Goal: Task Accomplishment & Management: Use online tool/utility

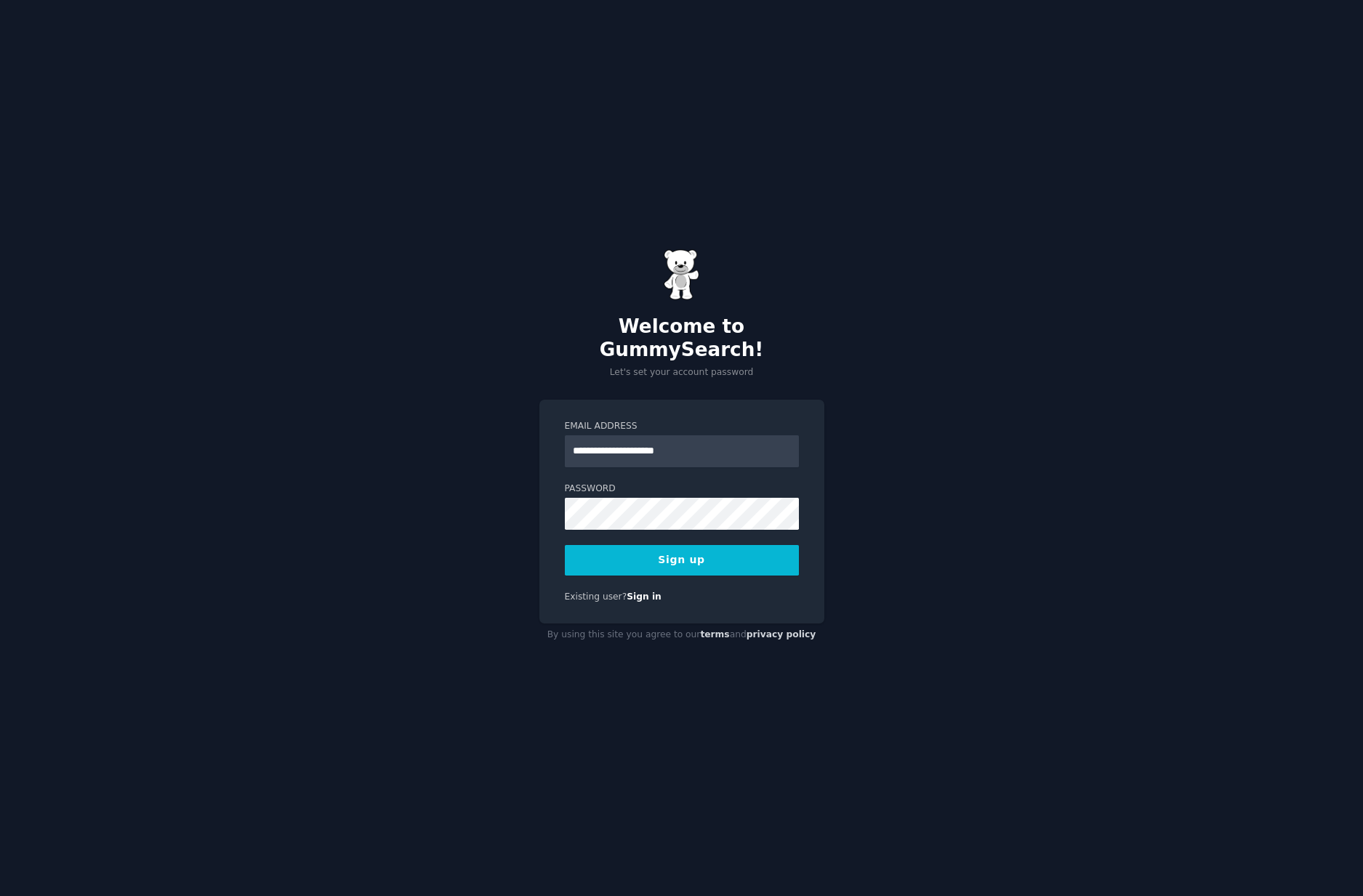
type input "**********"
click at [675, 555] on button "Sign up" at bounding box center [682, 560] width 234 height 30
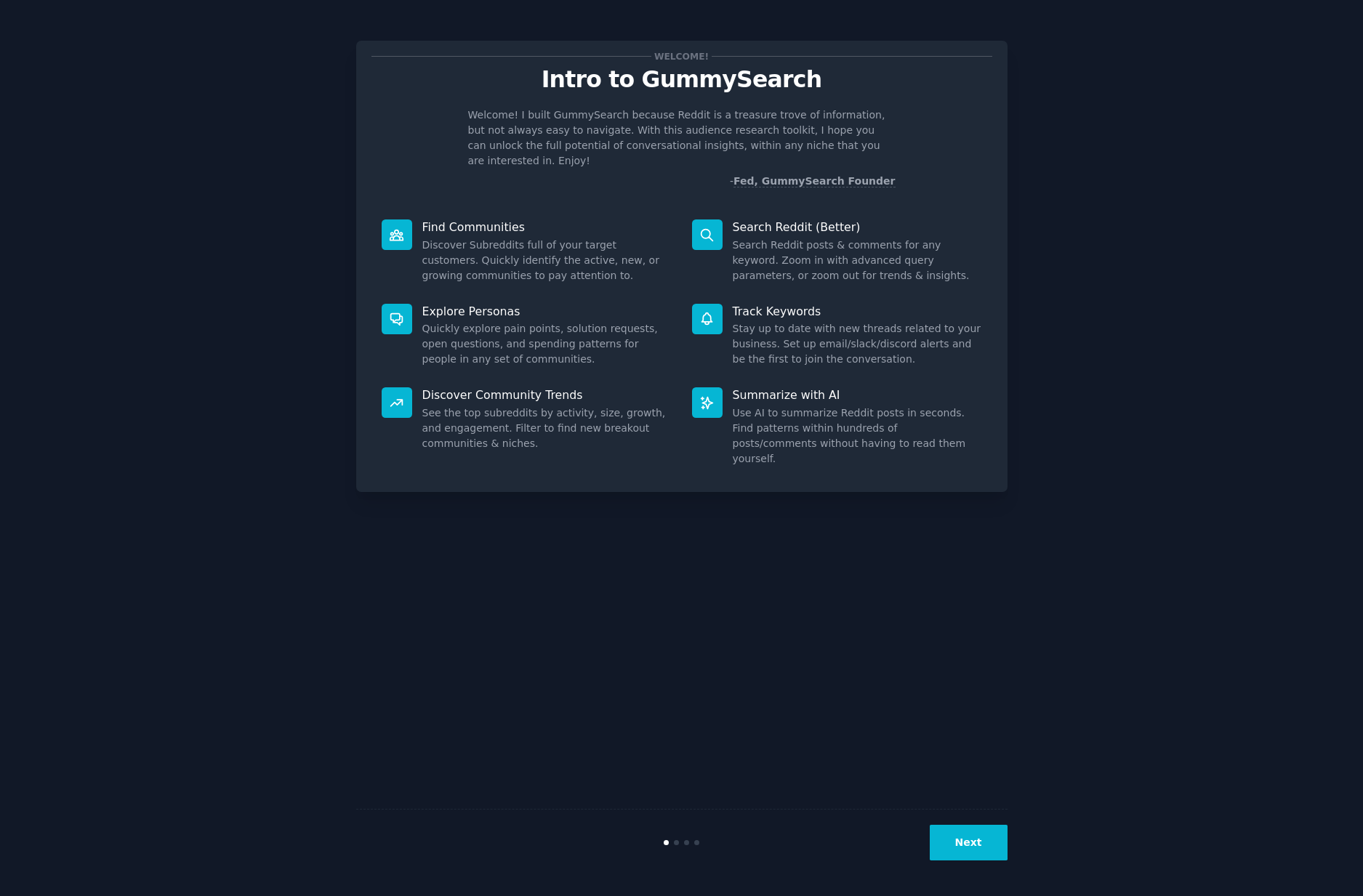
click at [974, 838] on button "Next" at bounding box center [969, 842] width 78 height 35
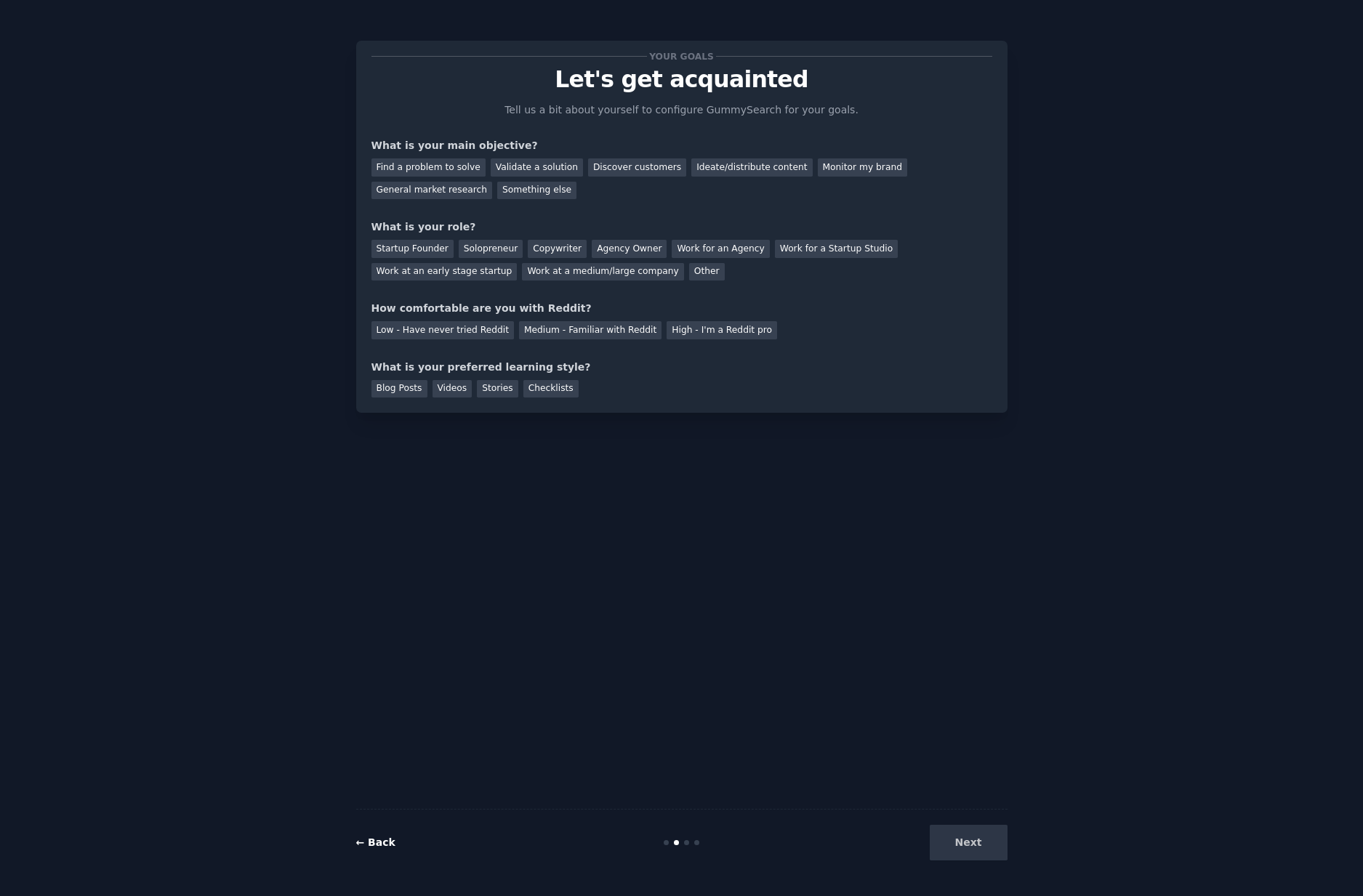
click at [376, 843] on link "← Back" at bounding box center [376, 843] width 39 height 11
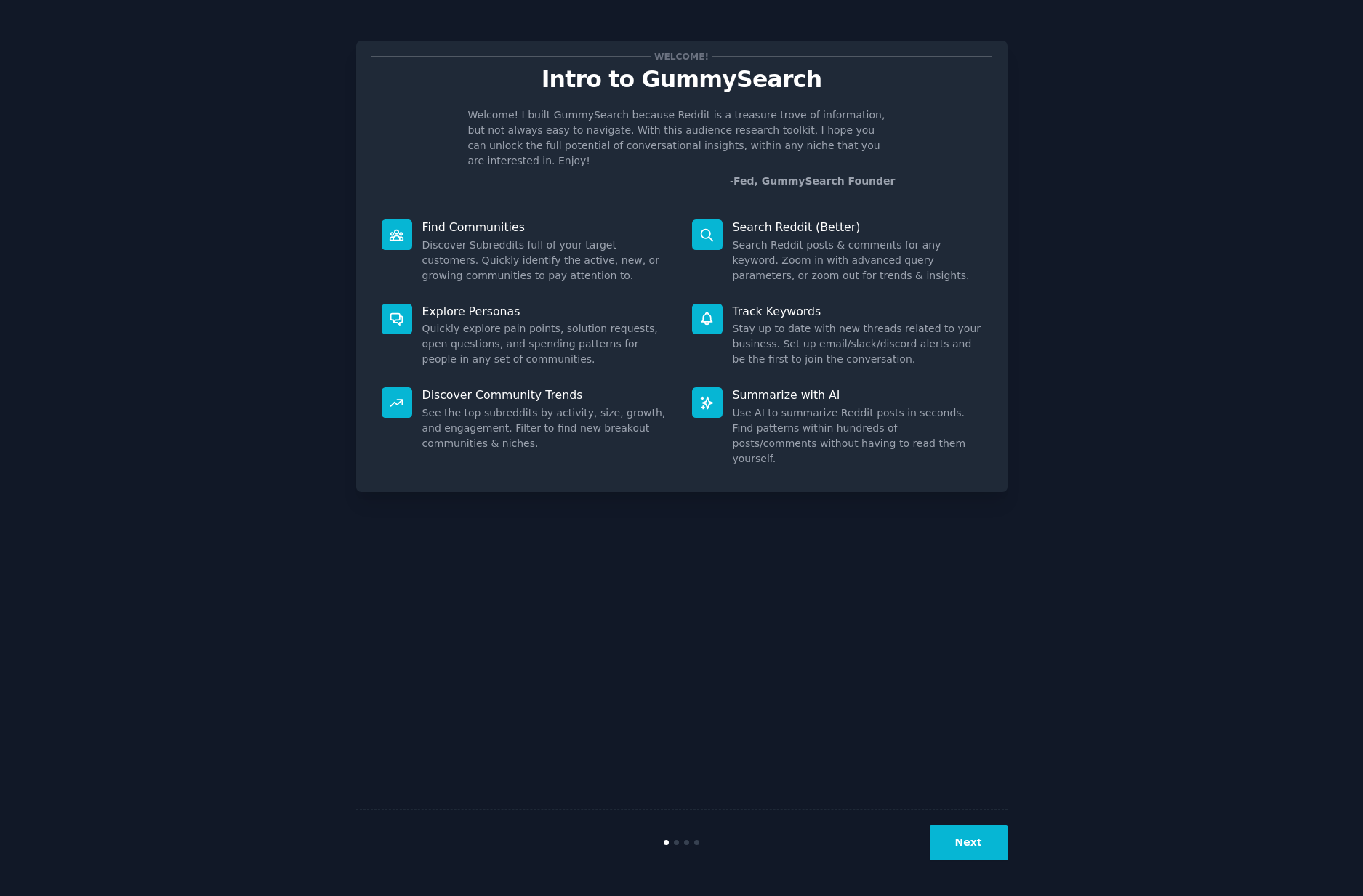
click at [975, 852] on button "Next" at bounding box center [969, 842] width 78 height 35
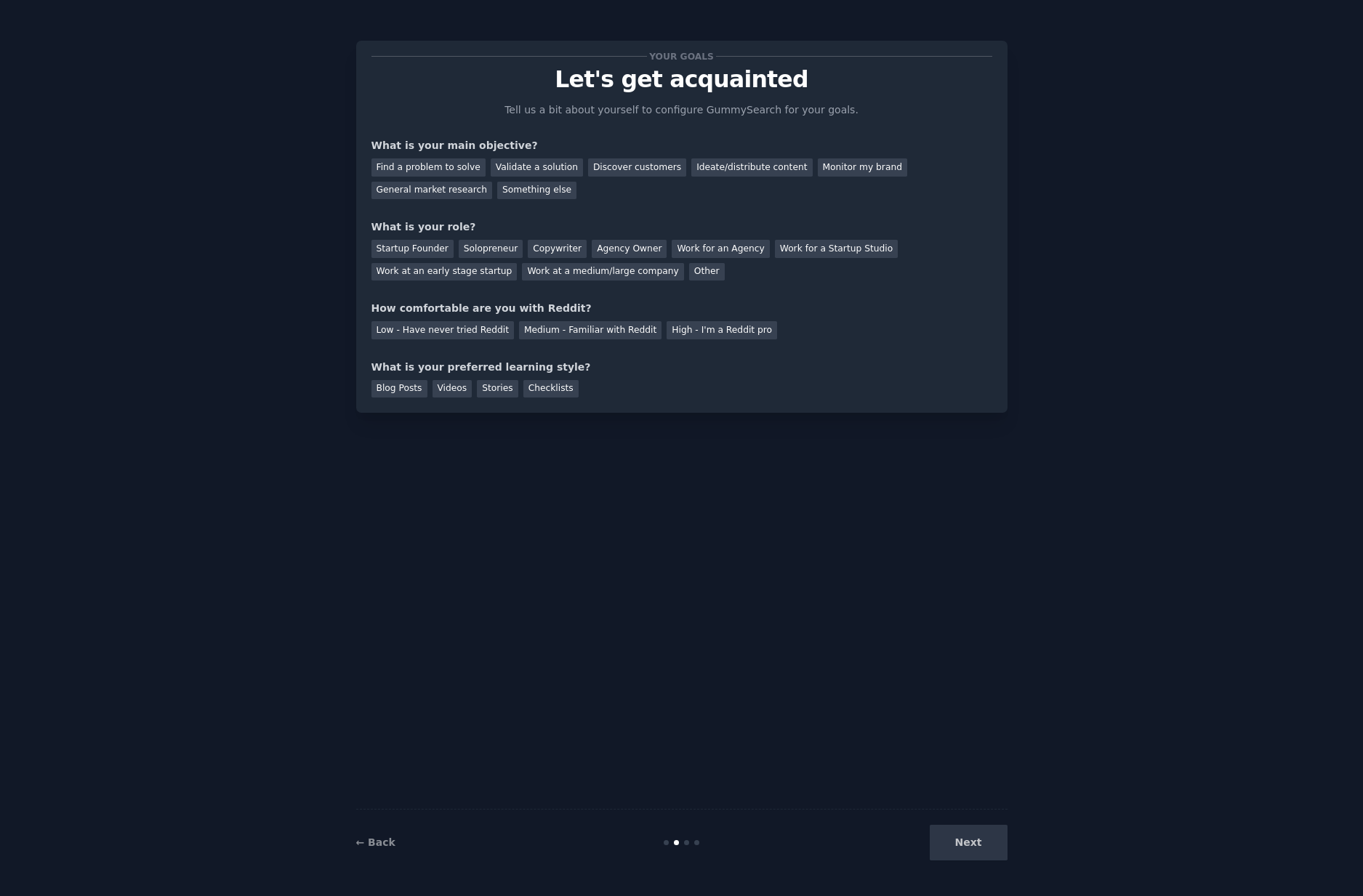
click at [1011, 843] on div "Your goals Let's get acquainted Tell us a bit about yourself to configure Gummy…" at bounding box center [682, 448] width 1323 height 856
click at [974, 843] on div "Next" at bounding box center [899, 842] width 218 height 35
click at [414, 169] on div "Find a problem to solve" at bounding box center [428, 168] width 114 height 18
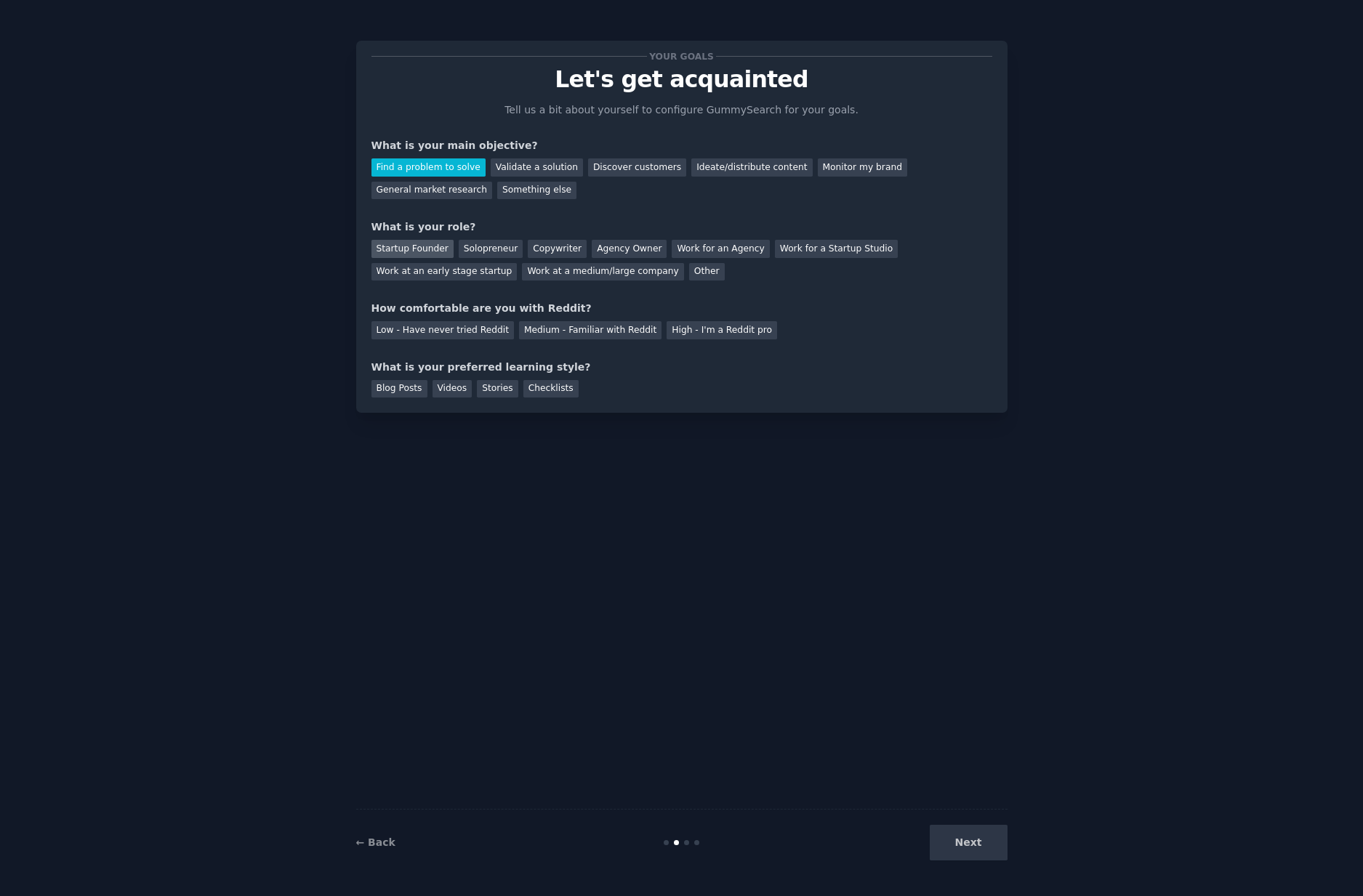
click at [434, 244] on div "Startup Founder" at bounding box center [412, 249] width 82 height 18
click at [482, 242] on div "Solopreneur" at bounding box center [490, 249] width 64 height 18
click at [688, 333] on div "High - I'm a Reddit pro" at bounding box center [721, 330] width 111 height 18
click at [625, 335] on div "Medium - Familiar with Reddit" at bounding box center [590, 330] width 142 height 18
click at [458, 393] on div "Videos" at bounding box center [453, 389] width 40 height 18
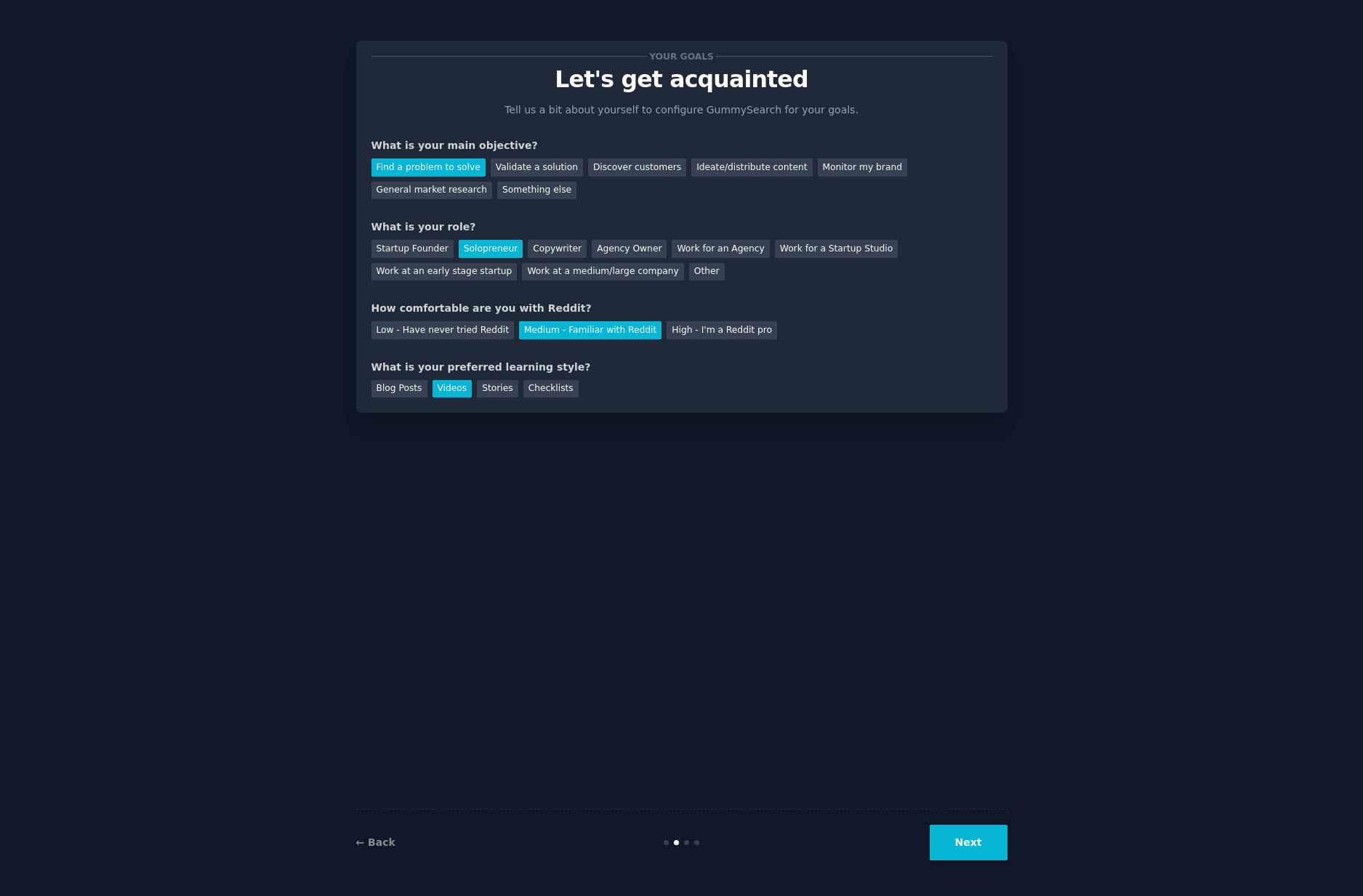
click at [979, 839] on button "Next" at bounding box center [969, 842] width 78 height 35
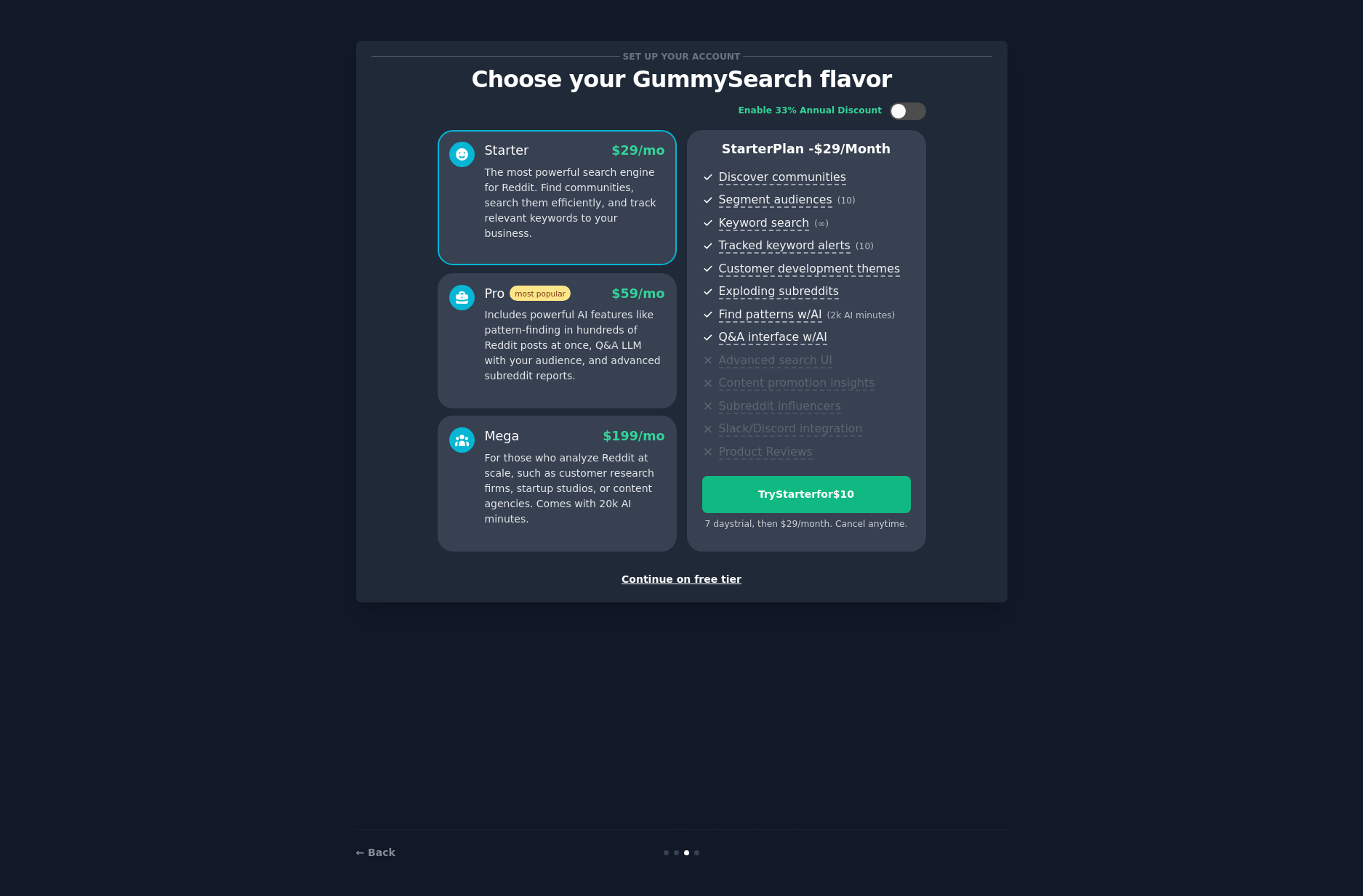
click at [697, 578] on div "Continue on free tier" at bounding box center [682, 579] width 621 height 16
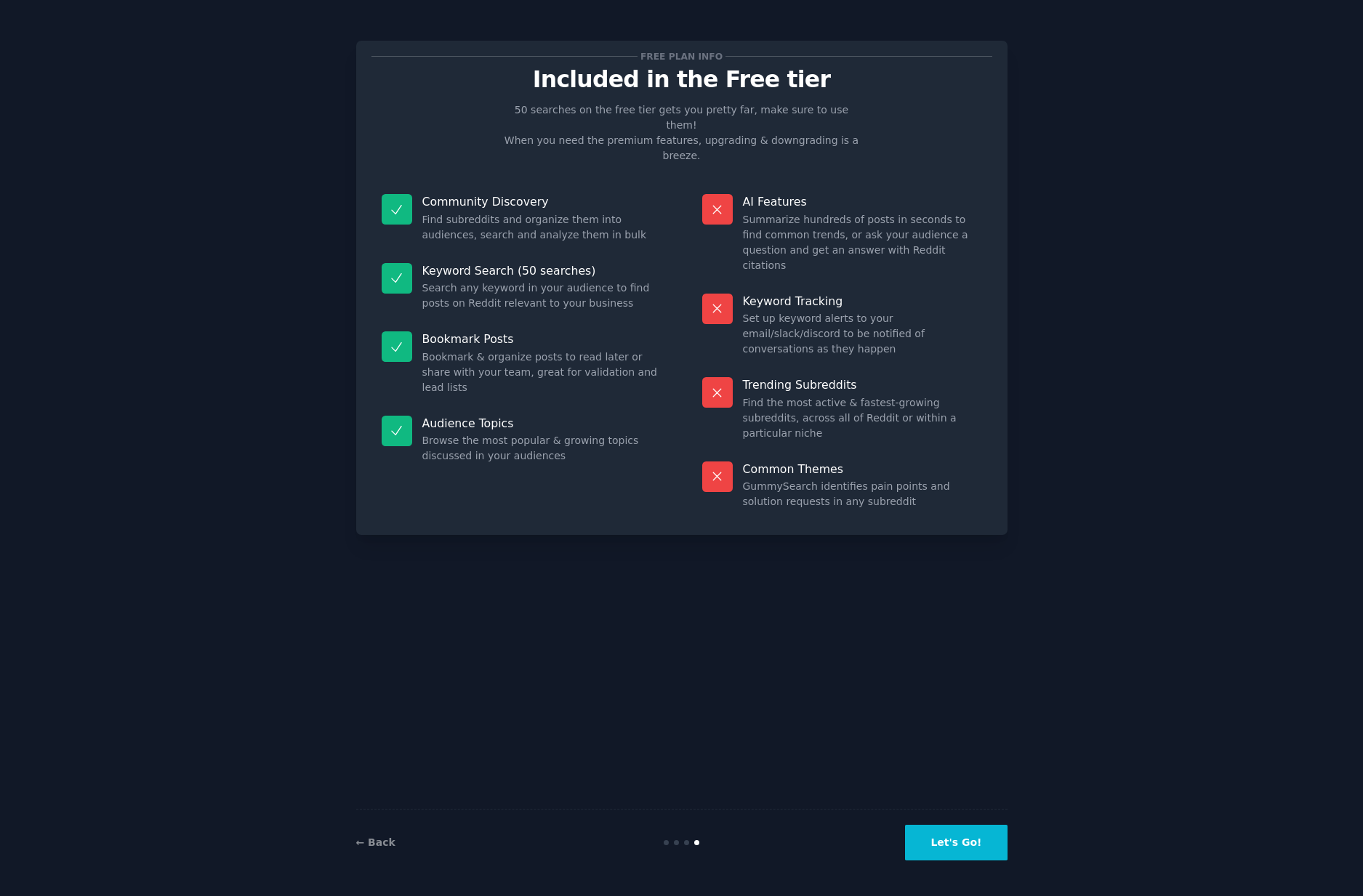
click at [962, 836] on button "Let's Go!" at bounding box center [956, 842] width 102 height 35
click at [975, 844] on button "Let's Go!" at bounding box center [956, 842] width 102 height 35
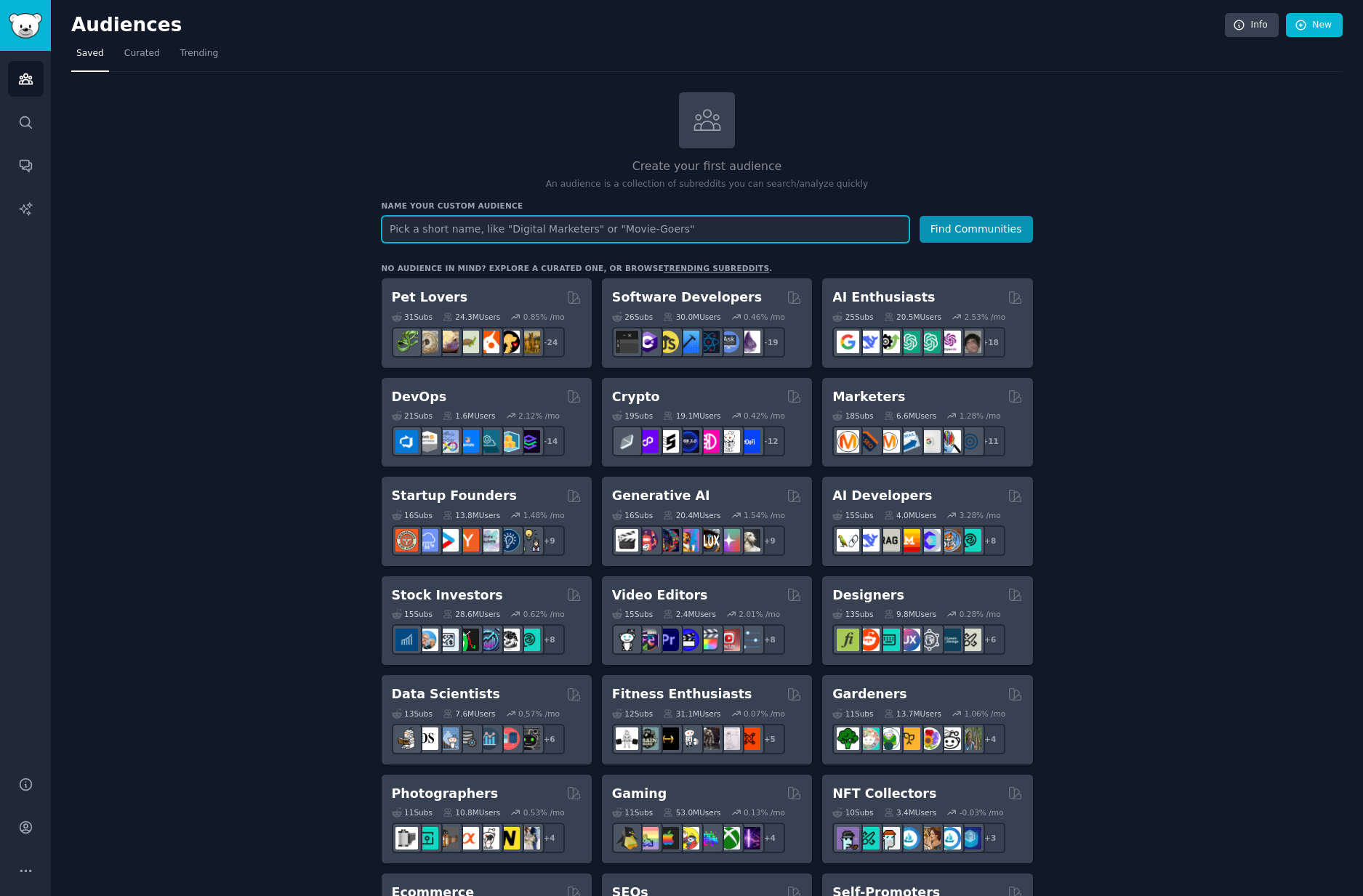
click at [507, 231] on input "text" at bounding box center [646, 229] width 527 height 27
type input "Digital Marketers"
type input "ecommerce owners"
click at [919, 216] on button "Find Communities" at bounding box center [976, 229] width 113 height 27
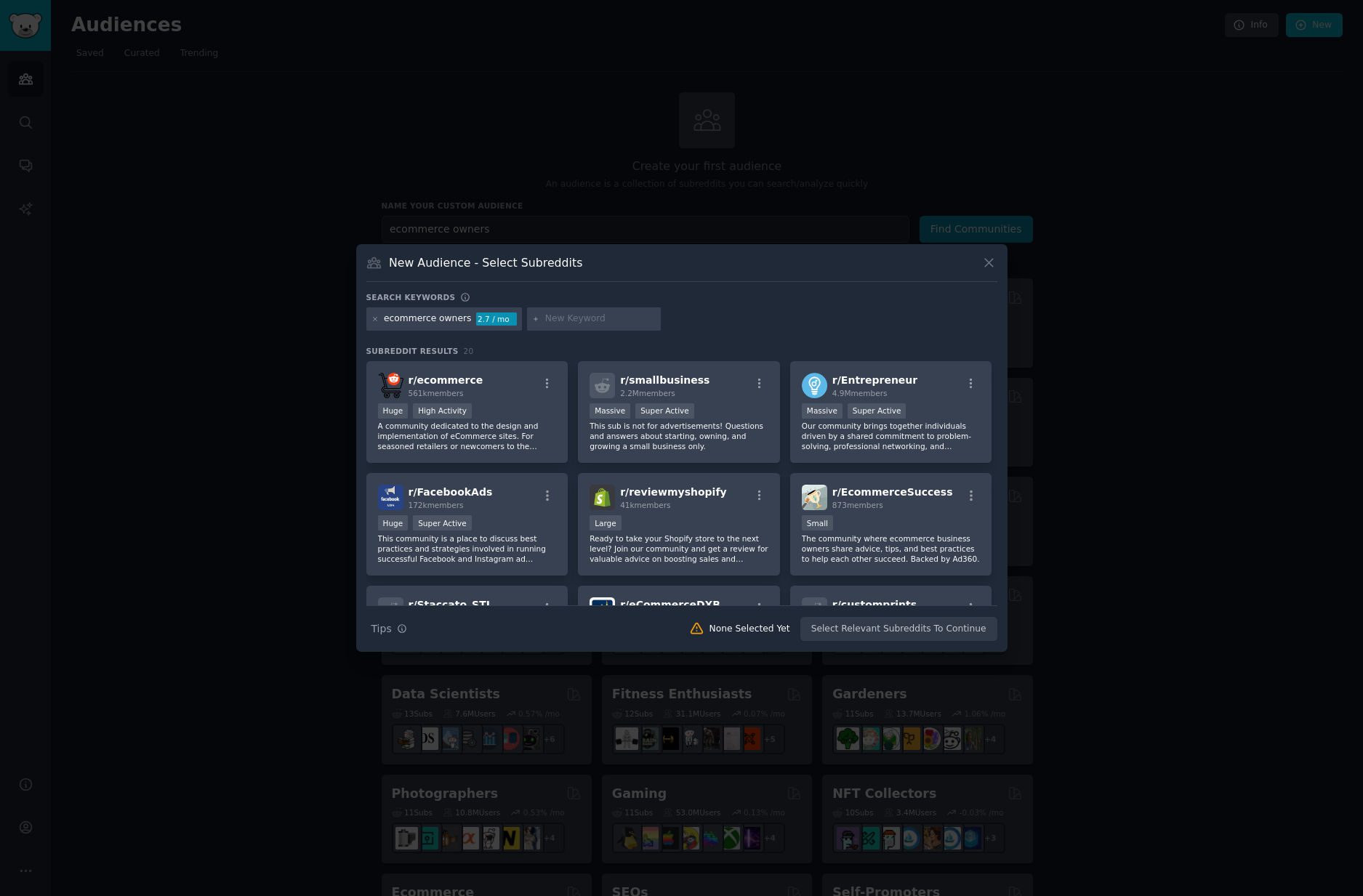
click at [955, 632] on div "Search Tips Tips None Selected Yet Select Relevant Subreddits To Continue" at bounding box center [682, 623] width 631 height 36
click at [495, 390] on div "r/ ecommerce 561k members" at bounding box center [467, 385] width 179 height 25
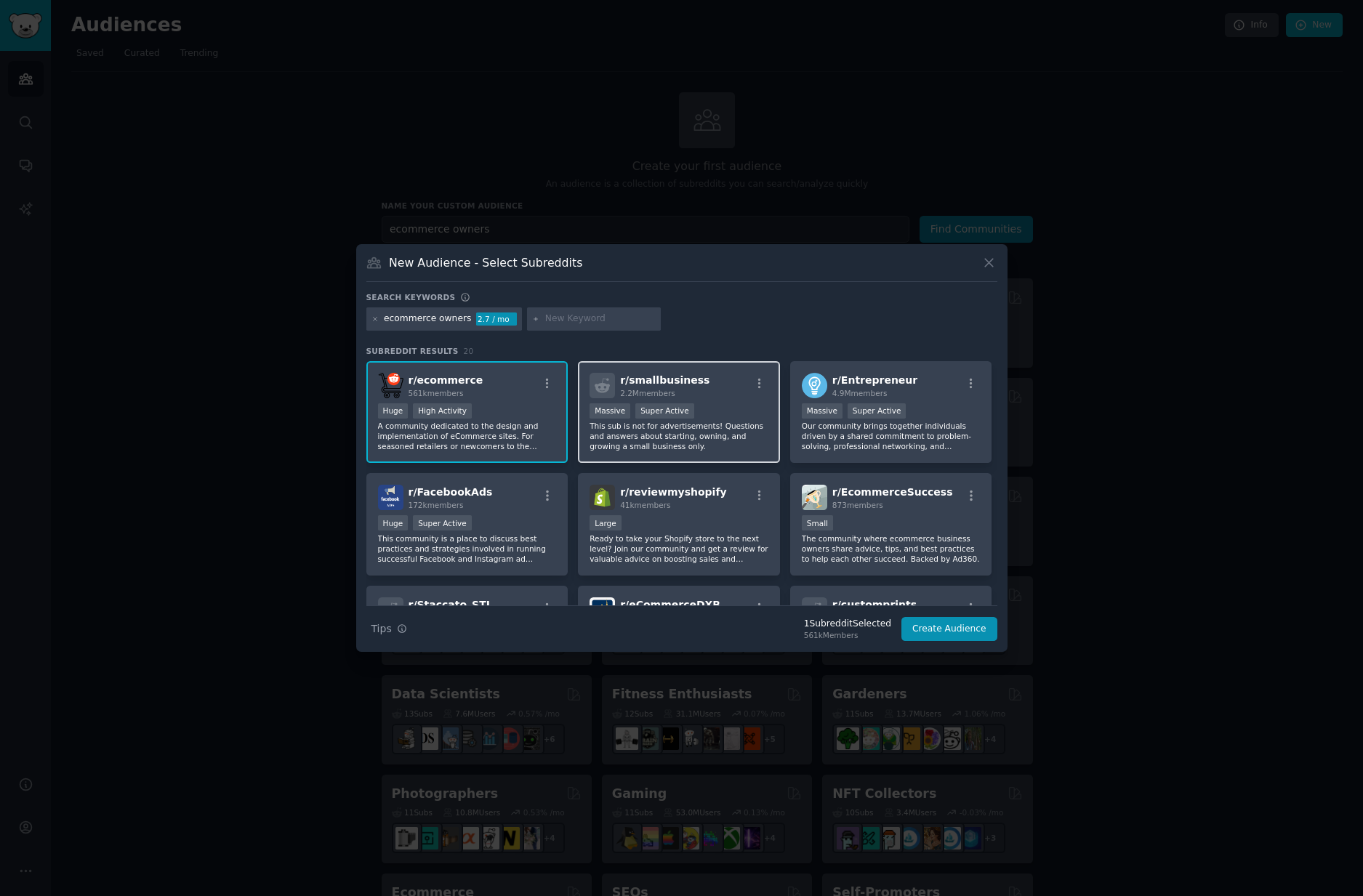
click at [744, 400] on div "r/ smallbusiness 2.2M members >= 95th percentile for submissions / day Massive …" at bounding box center [679, 412] width 202 height 103
click at [881, 494] on span "r/ EcommerceSuccess" at bounding box center [892, 492] width 121 height 11
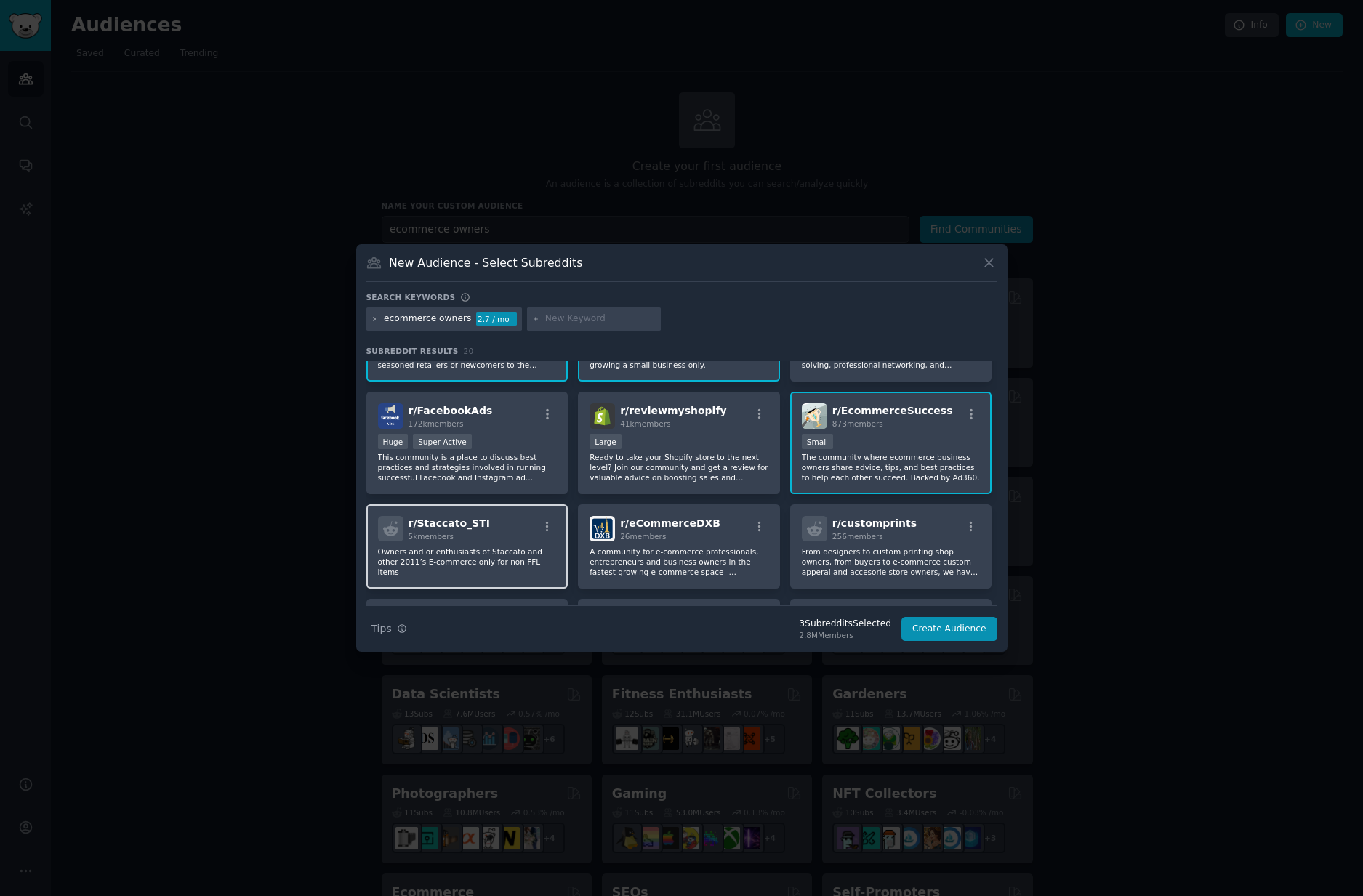
scroll to position [92, 0]
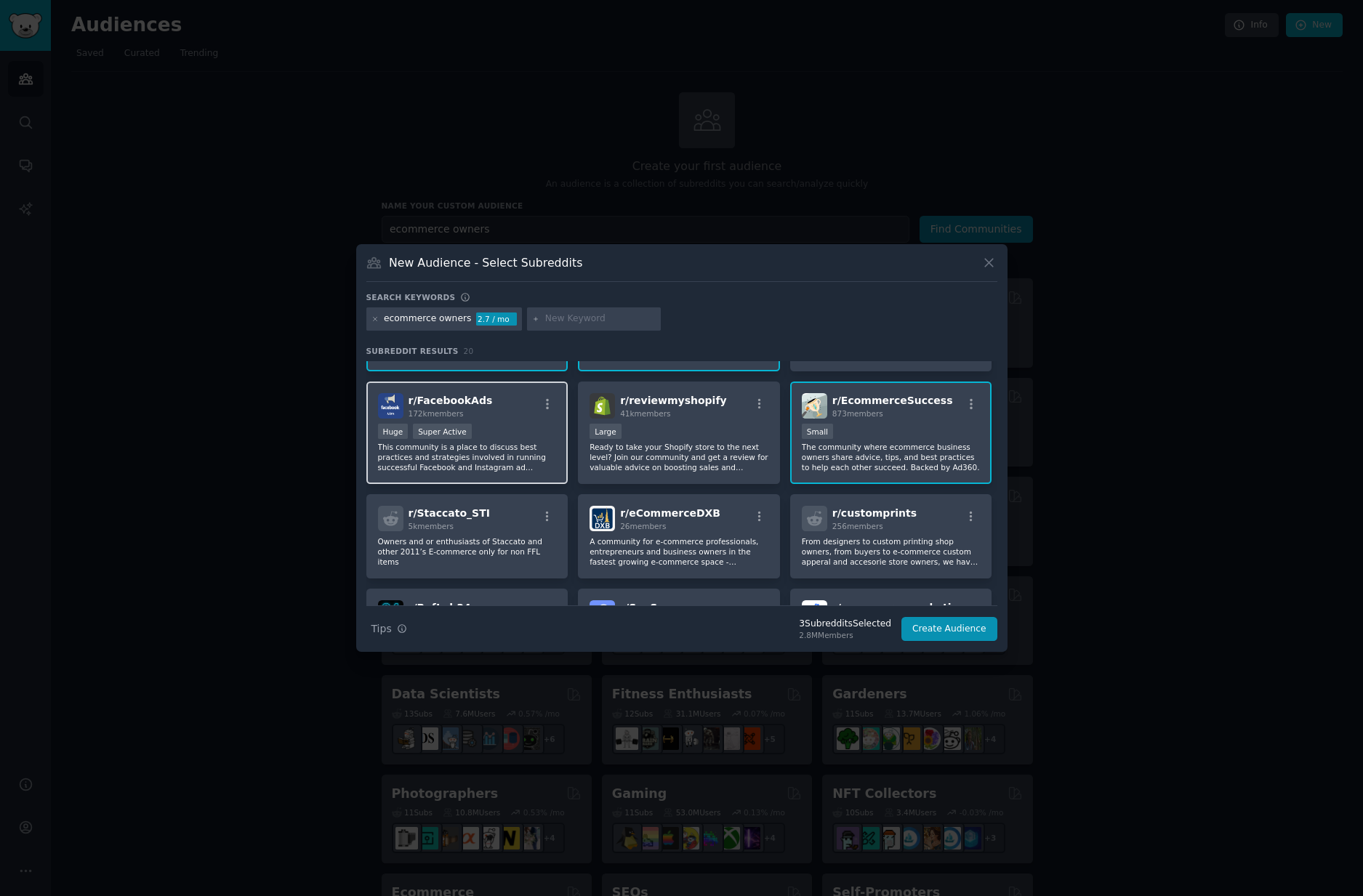
click at [518, 423] on div "r/ FacebookAds 172k members >= 95th percentile for submissions / day Huge Super…" at bounding box center [467, 433] width 202 height 103
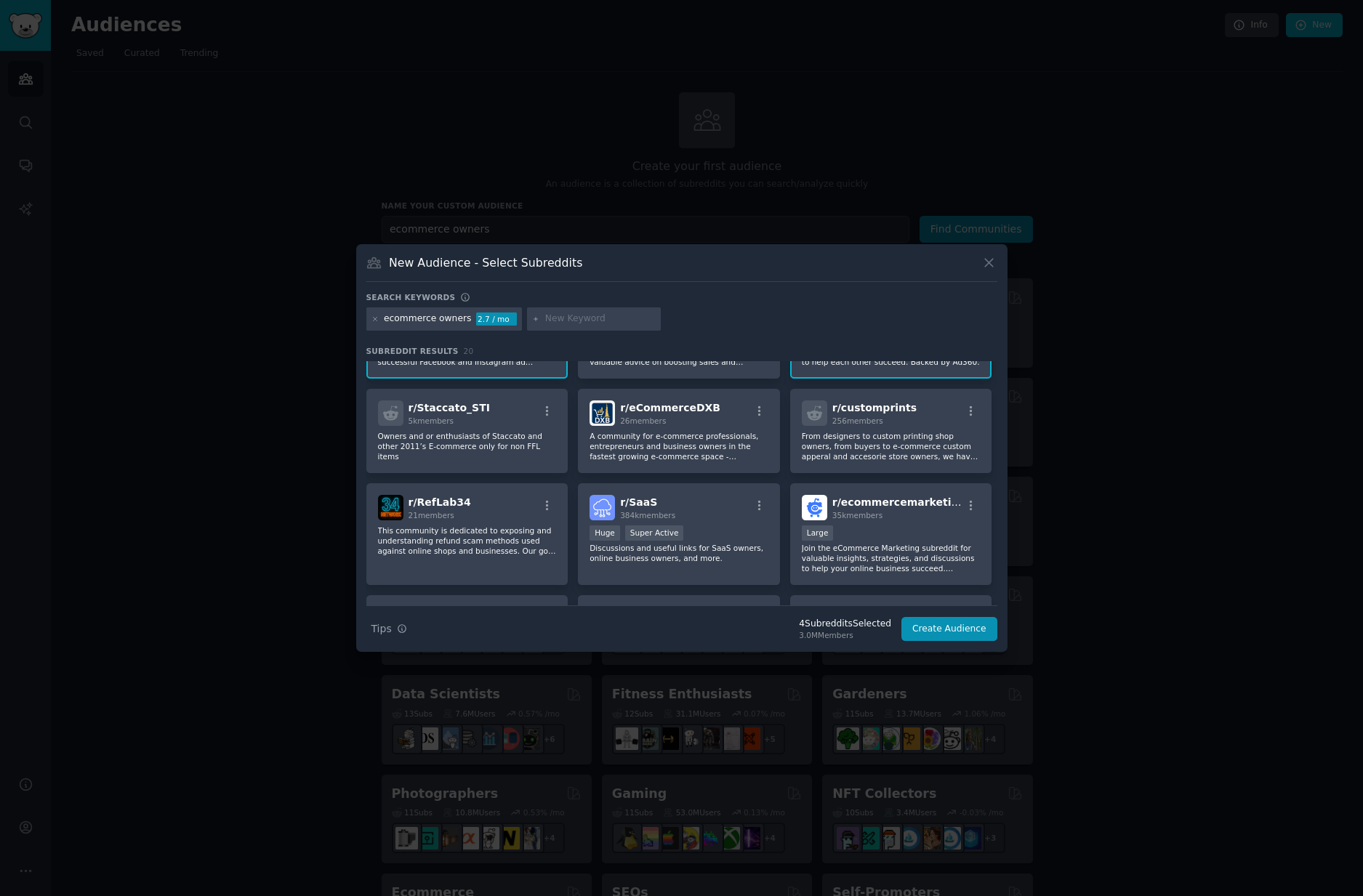
scroll to position [198, 0]
click at [913, 565] on p "Join the eCommerce Marketing subreddit for valuable insights, strategies, and d…" at bounding box center [891, 557] width 179 height 30
click at [945, 630] on button "Create Audience" at bounding box center [949, 629] width 96 height 25
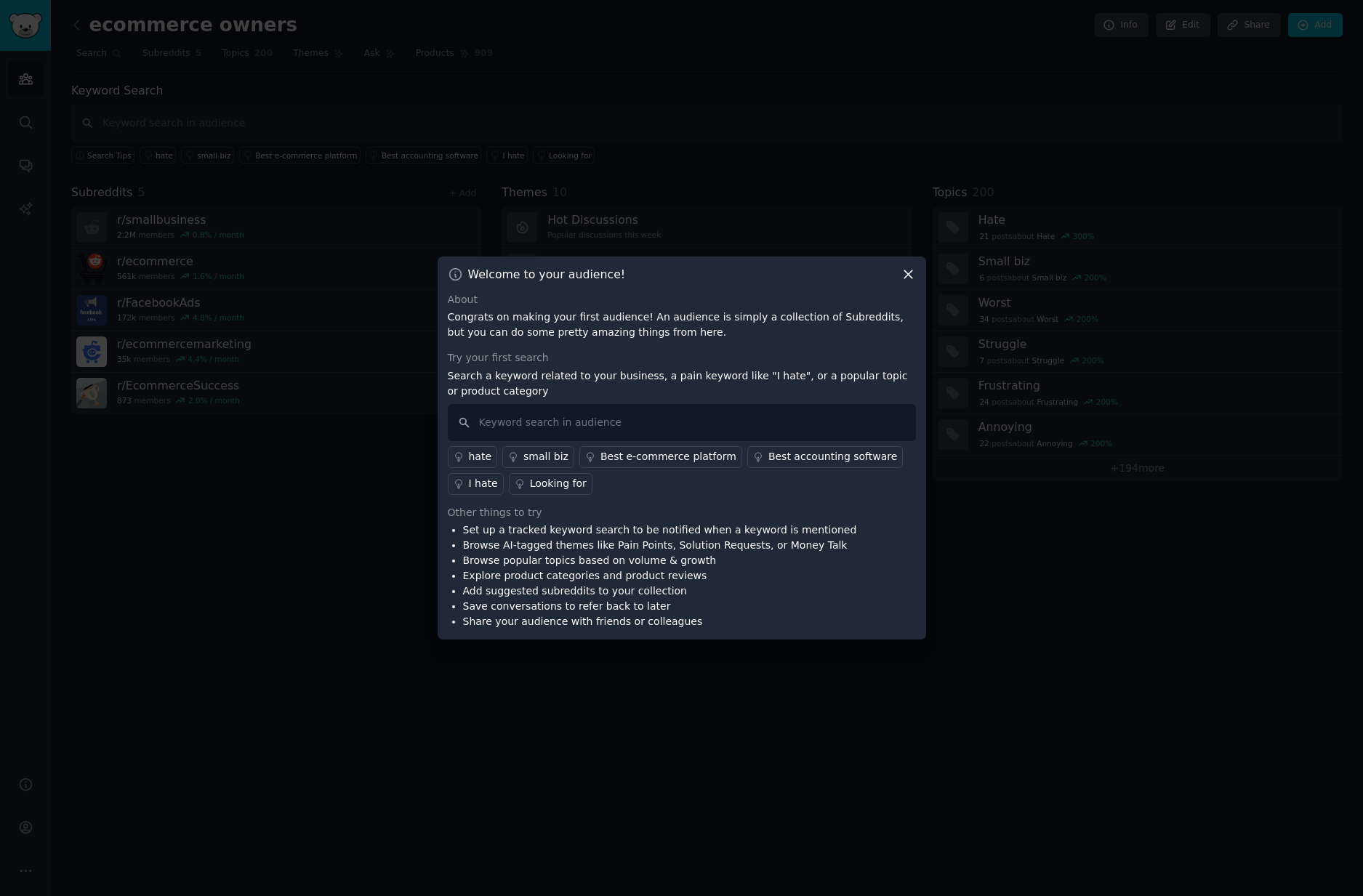
click at [483, 481] on div "I hate" at bounding box center [483, 484] width 29 height 16
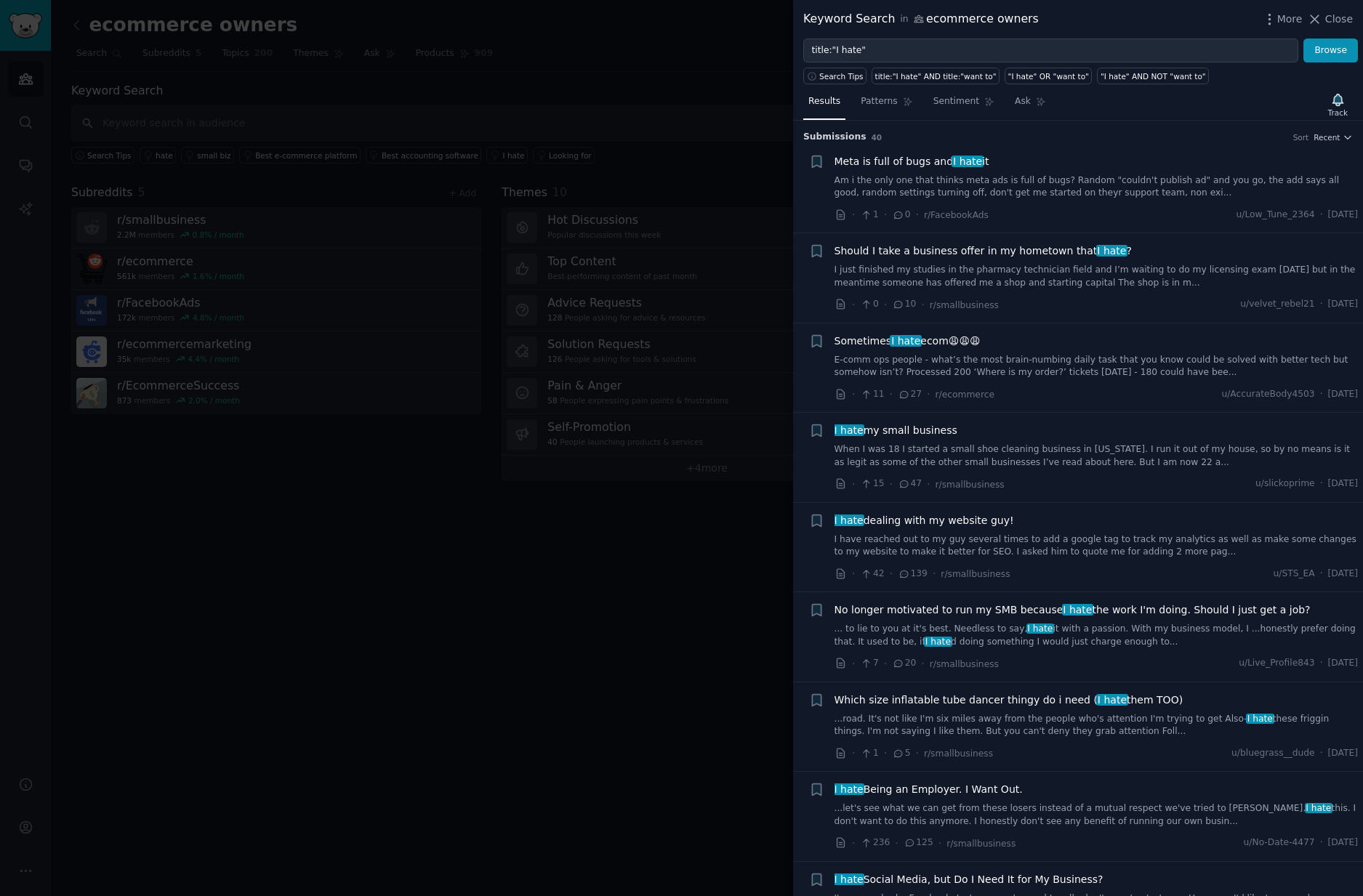
click at [634, 512] on div at bounding box center [681, 448] width 1363 height 896
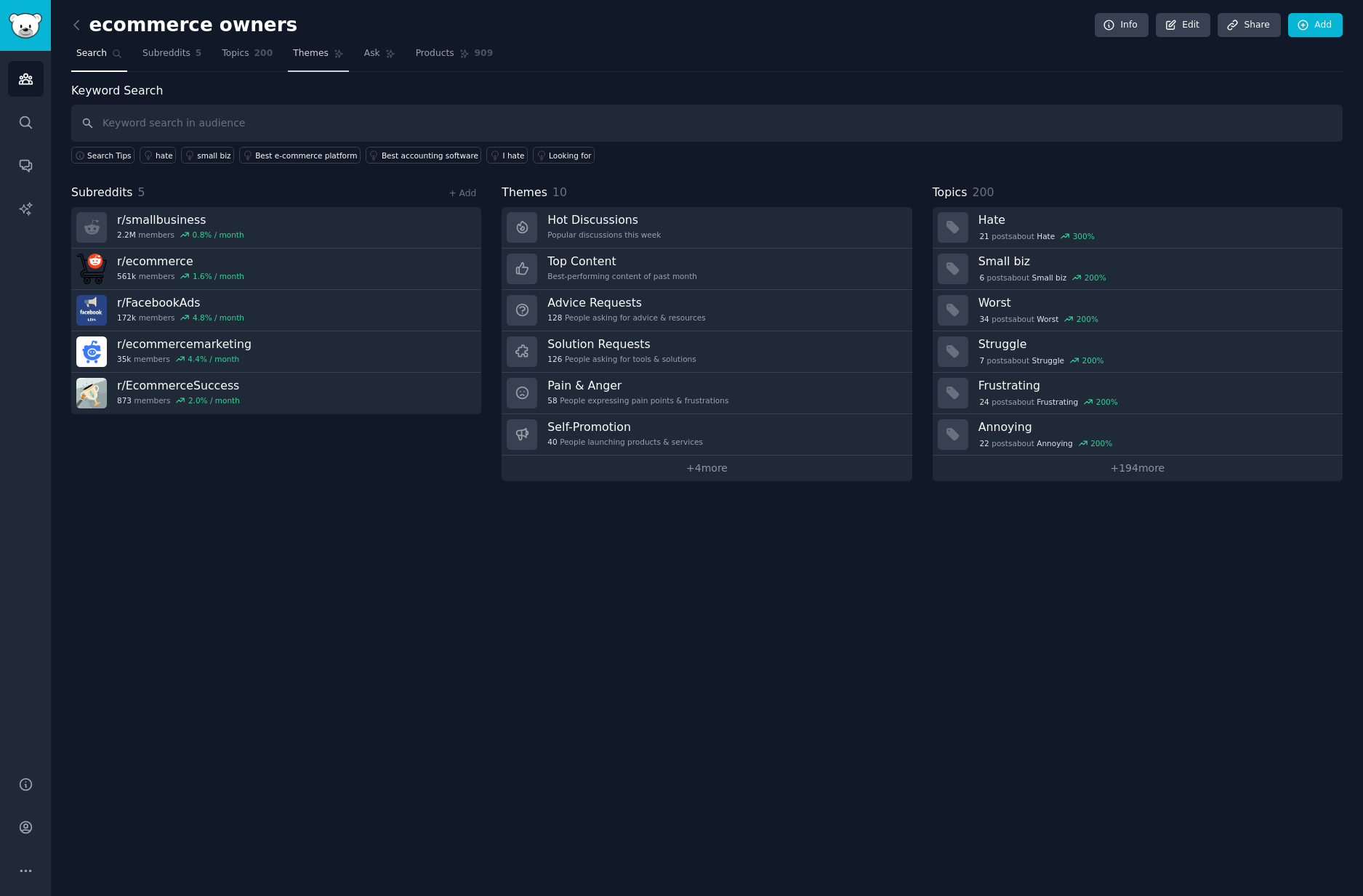
click at [322, 57] on span "Themes" at bounding box center [311, 54] width 35 height 13
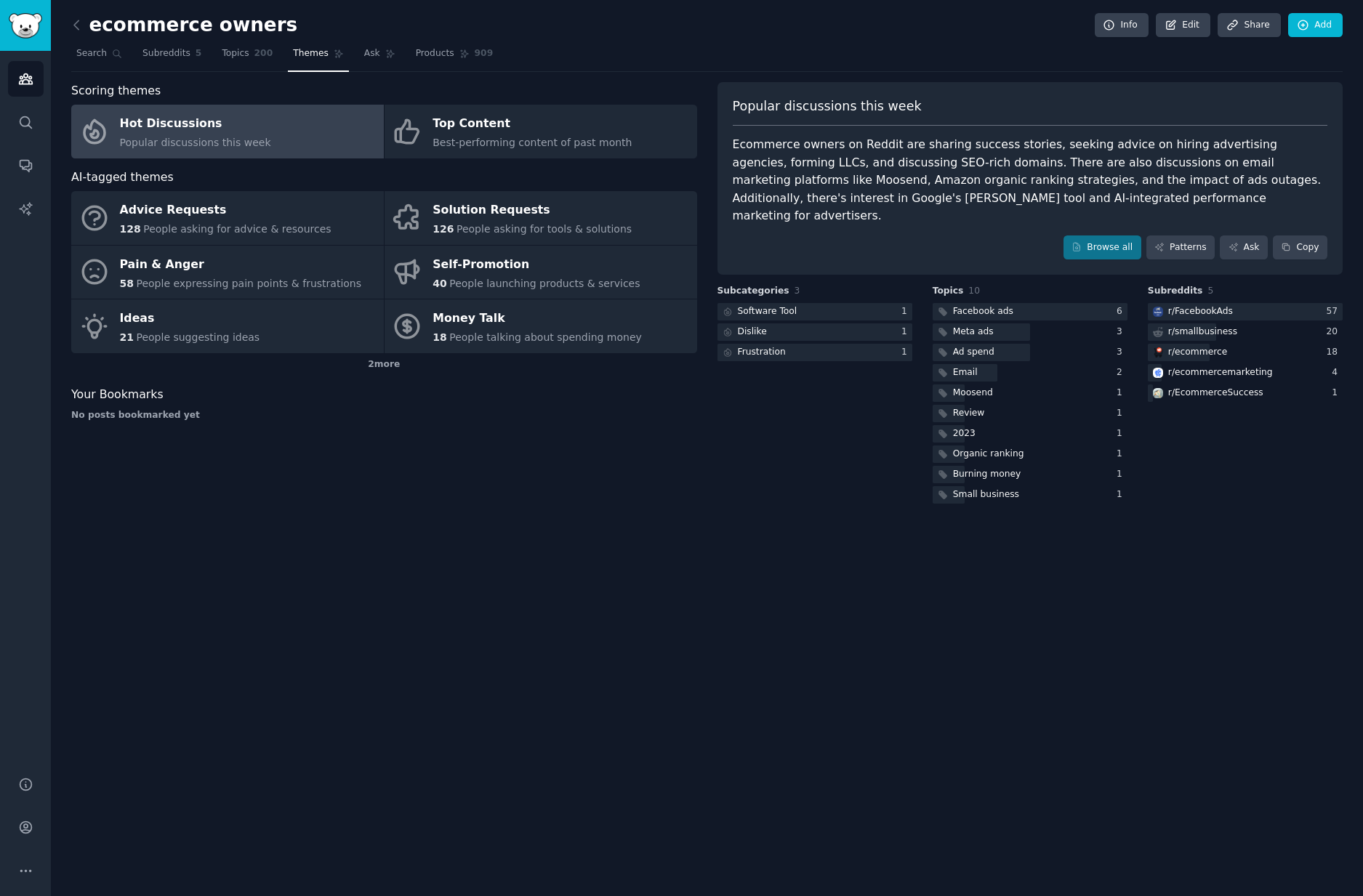
click at [275, 125] on link "Hot Discussions Popular discussions this week" at bounding box center [228, 131] width 313 height 53
click at [136, 271] on div "Pain & Anger" at bounding box center [241, 264] width 242 height 23
